Goal: Task Accomplishment & Management: Use online tool/utility

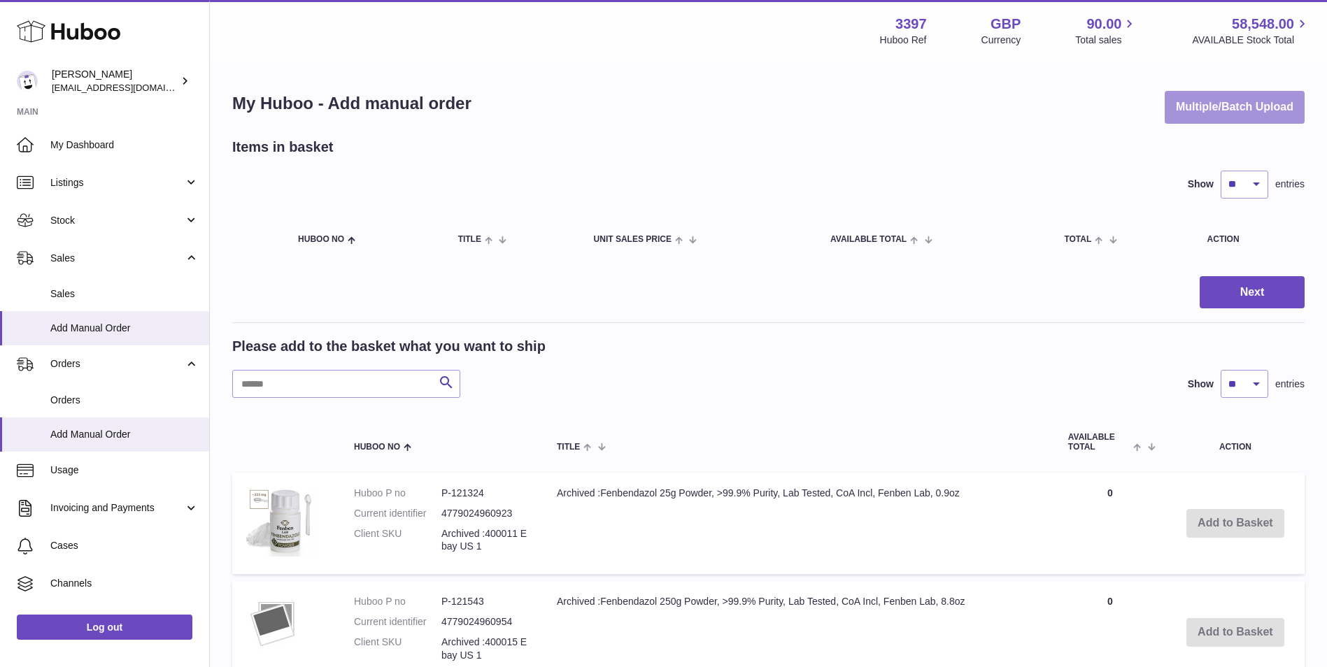
click at [1271, 110] on button "Multiple/Batch Upload" at bounding box center [1234, 107] width 140 height 33
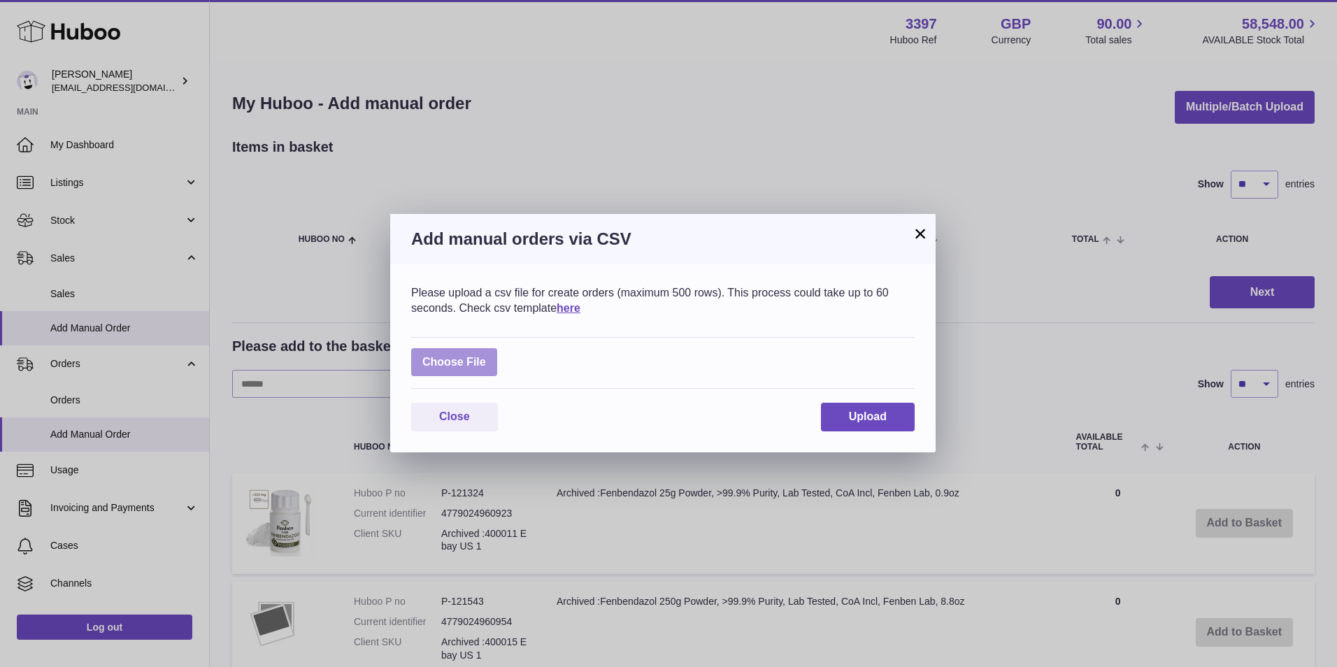
click at [464, 368] on label at bounding box center [454, 362] width 86 height 29
click at [486, 356] on input "file" at bounding box center [486, 355] width 1 height 1
type input "**********"
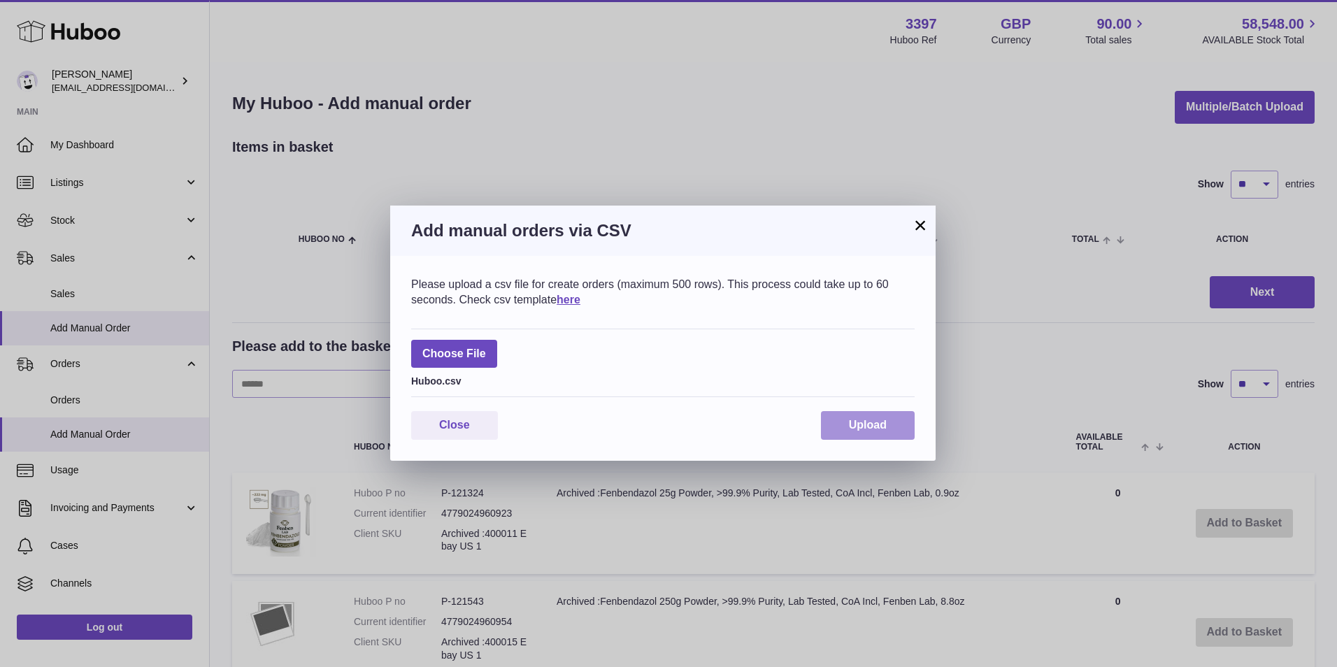
click at [867, 418] on button "Upload" at bounding box center [868, 425] width 94 height 29
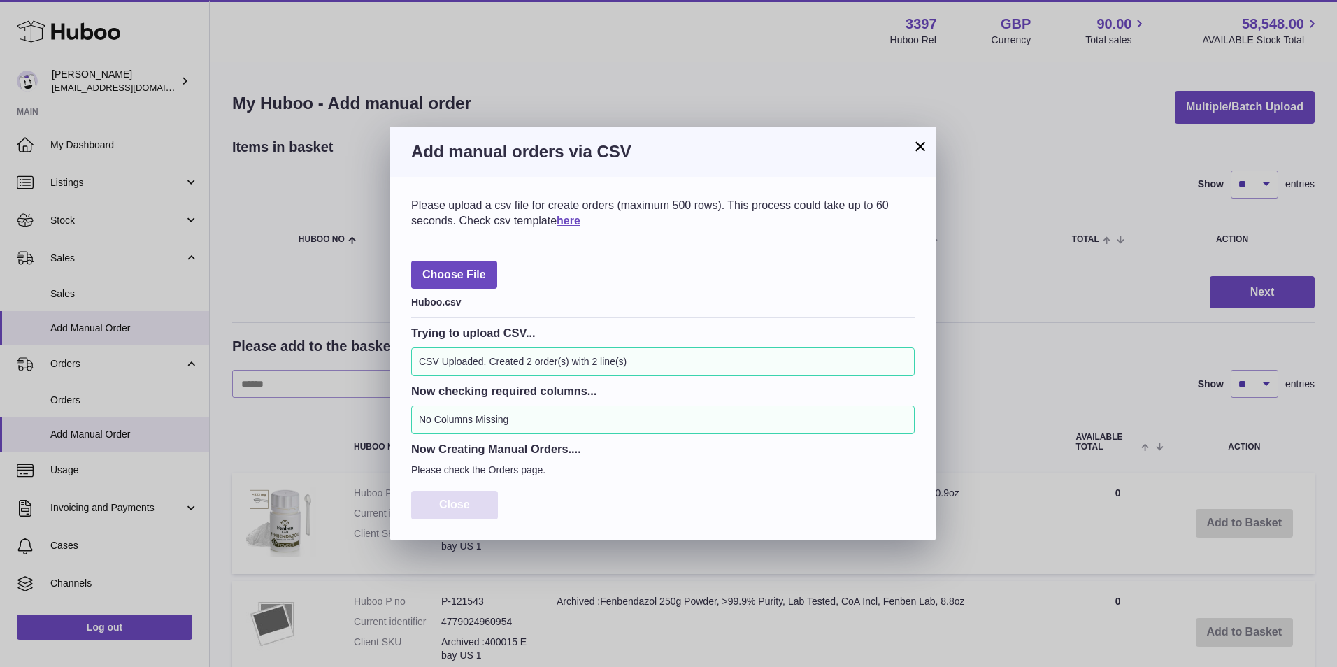
click at [438, 500] on button "Close" at bounding box center [454, 505] width 87 height 29
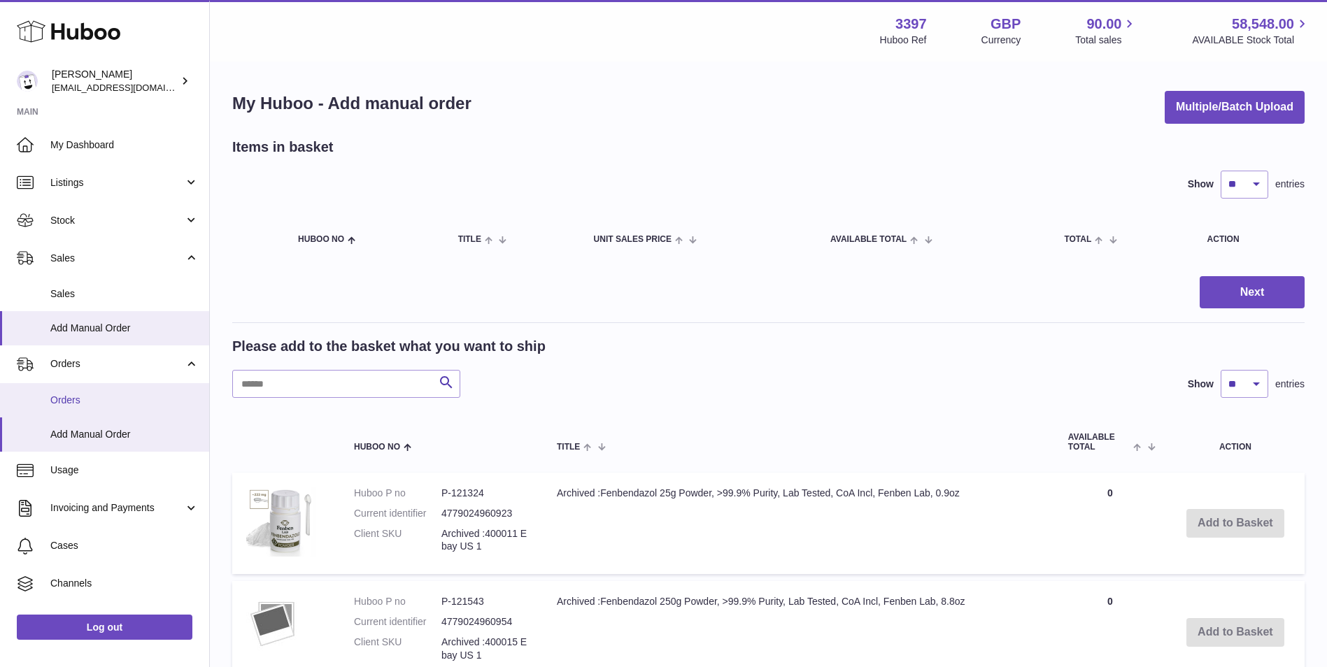
click at [88, 403] on span "Orders" at bounding box center [124, 400] width 148 height 13
